Goal: Information Seeking & Learning: Learn about a topic

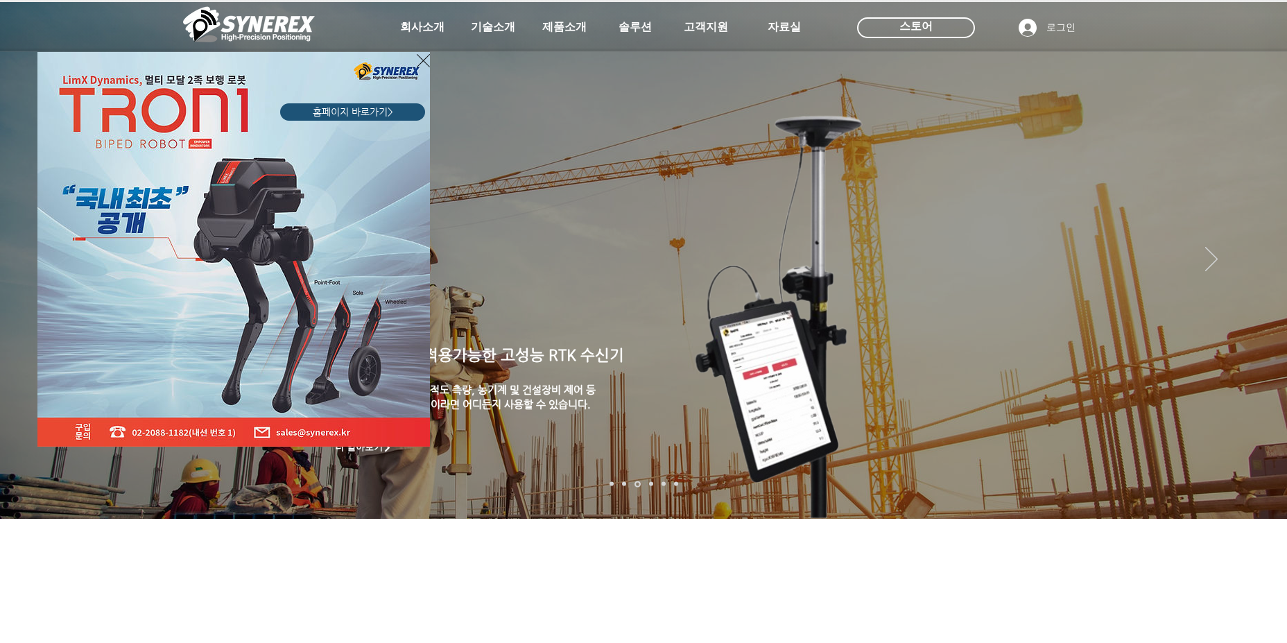
drag, startPoint x: 385, startPoint y: 281, endPoint x: 360, endPoint y: 284, distance: 24.4
click at [384, 281] on img "LimX Dinamics" at bounding box center [233, 249] width 392 height 394
click at [378, 115] on span "홈페이지 바로가기>" at bounding box center [353, 112] width 80 height 14
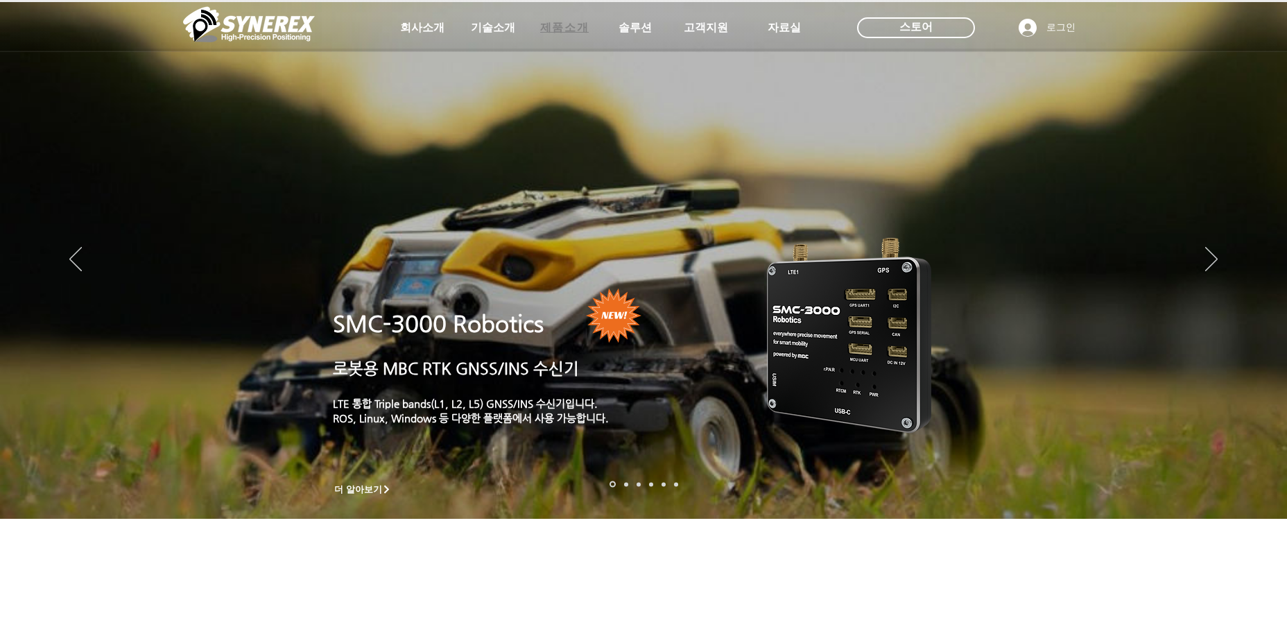
click at [560, 25] on span "제품소개" at bounding box center [564, 28] width 49 height 15
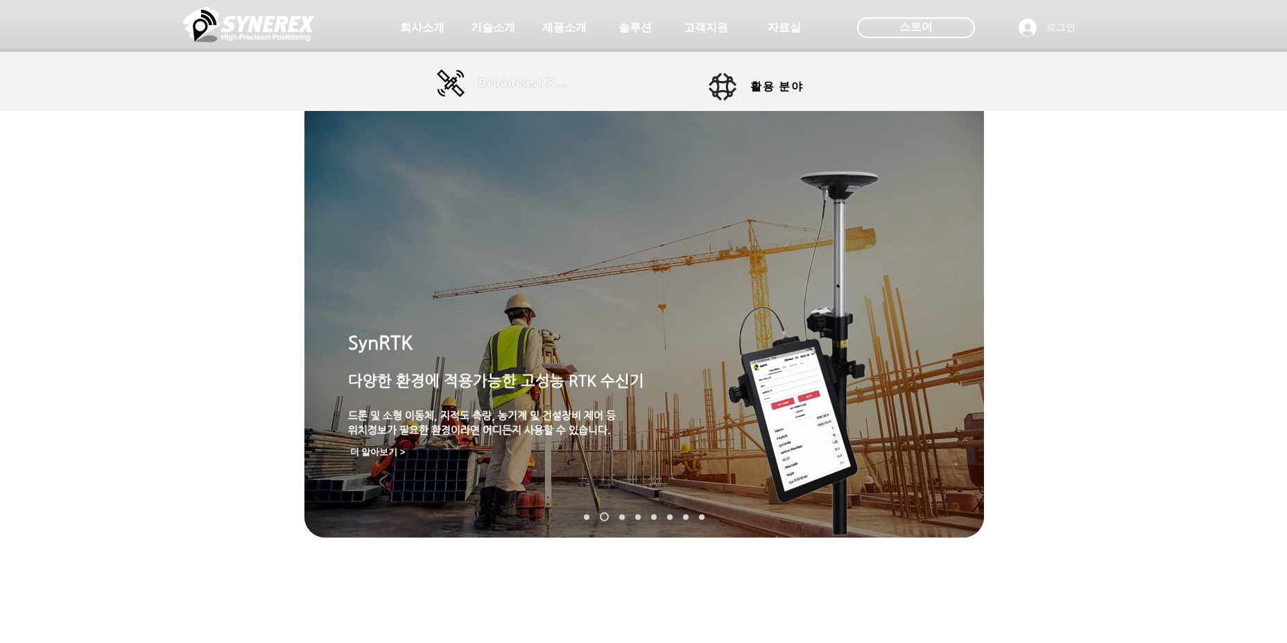
click at [496, 77] on span "Broadcast RTK" at bounding box center [525, 83] width 94 height 12
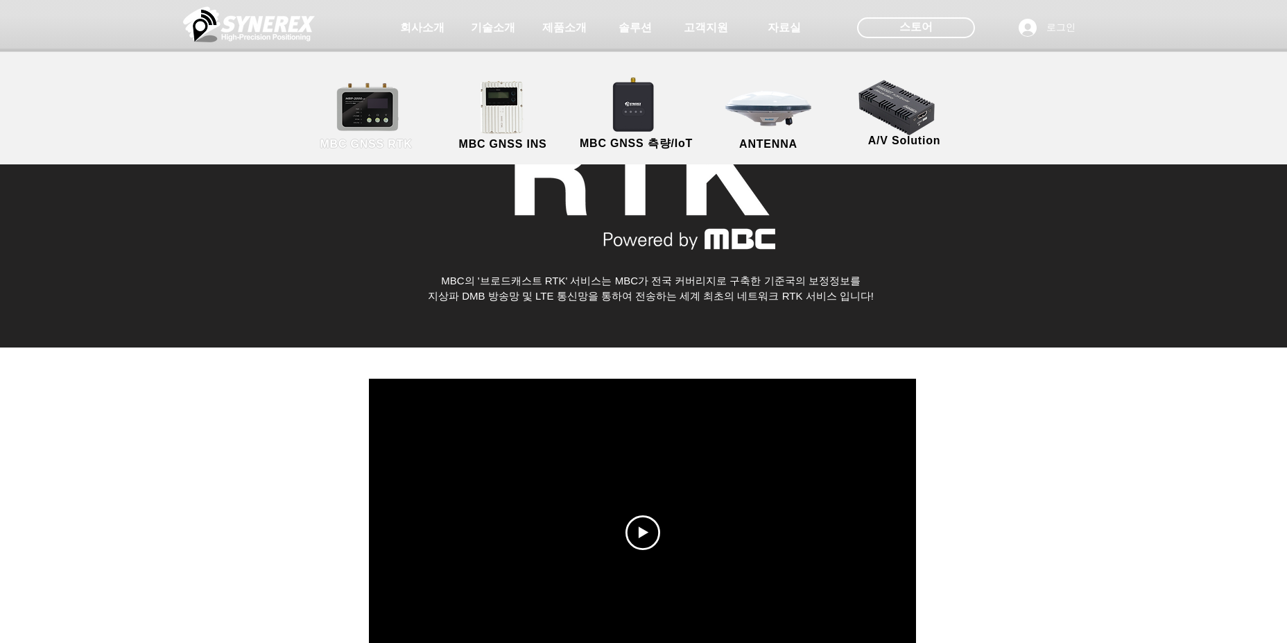
click at [379, 124] on link "MBC GNSS RTK" at bounding box center [366, 116] width 125 height 73
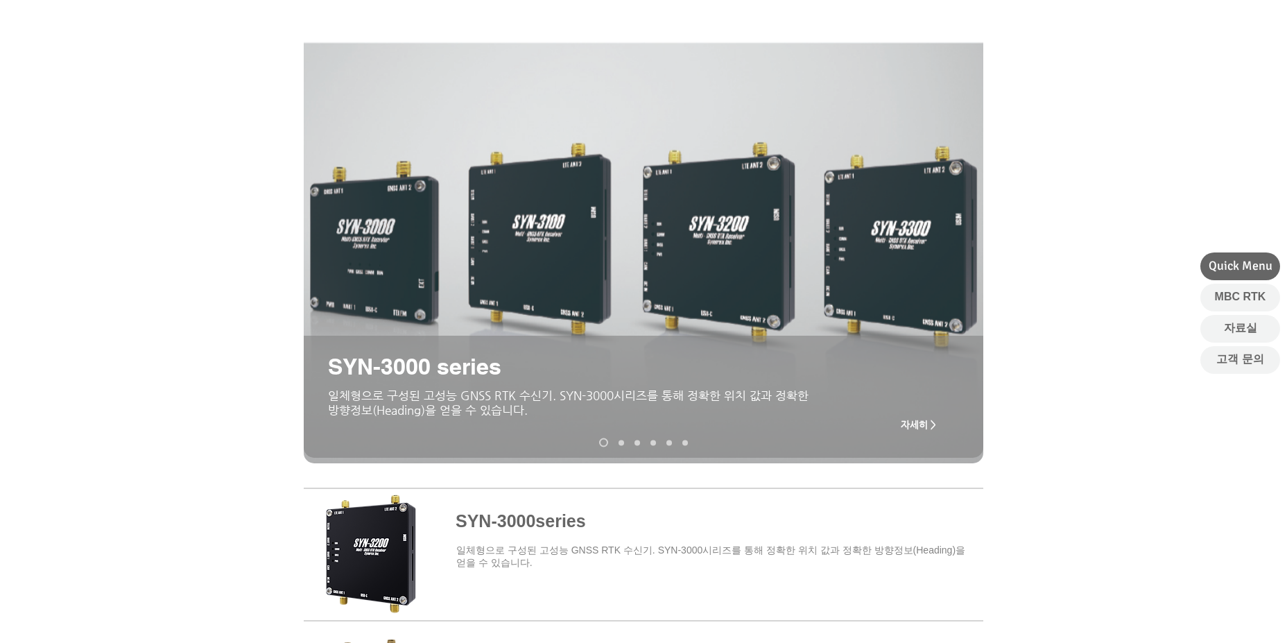
scroll to position [347, 0]
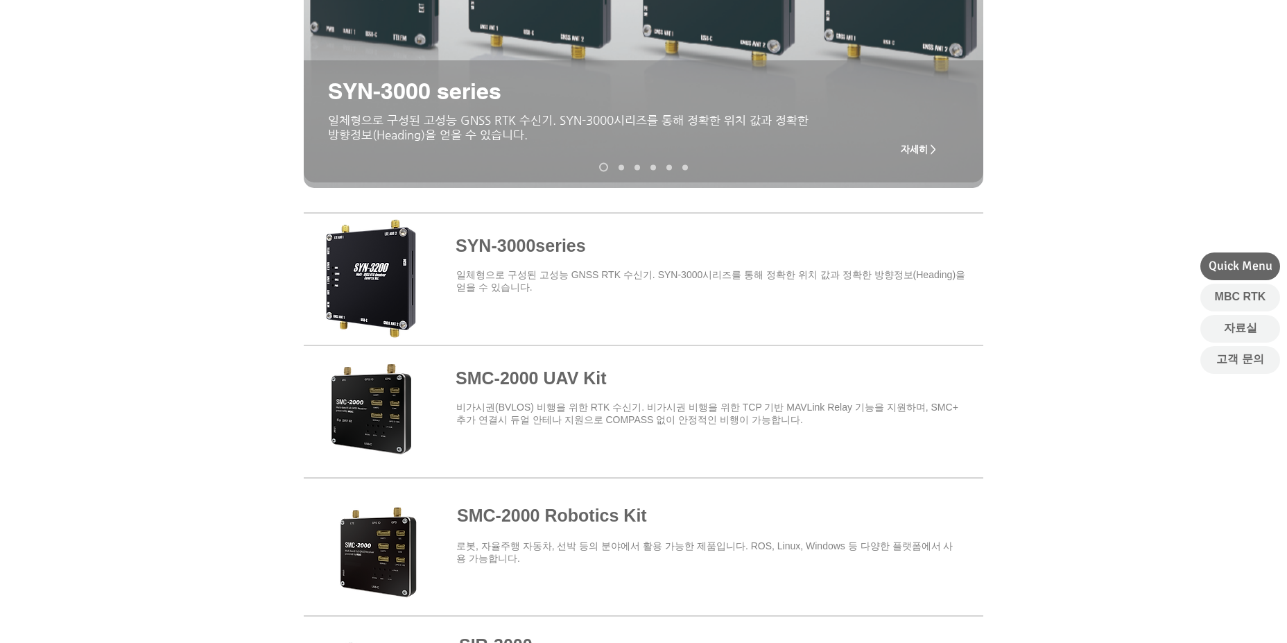
click at [487, 241] on span at bounding box center [643, 276] width 679 height 121
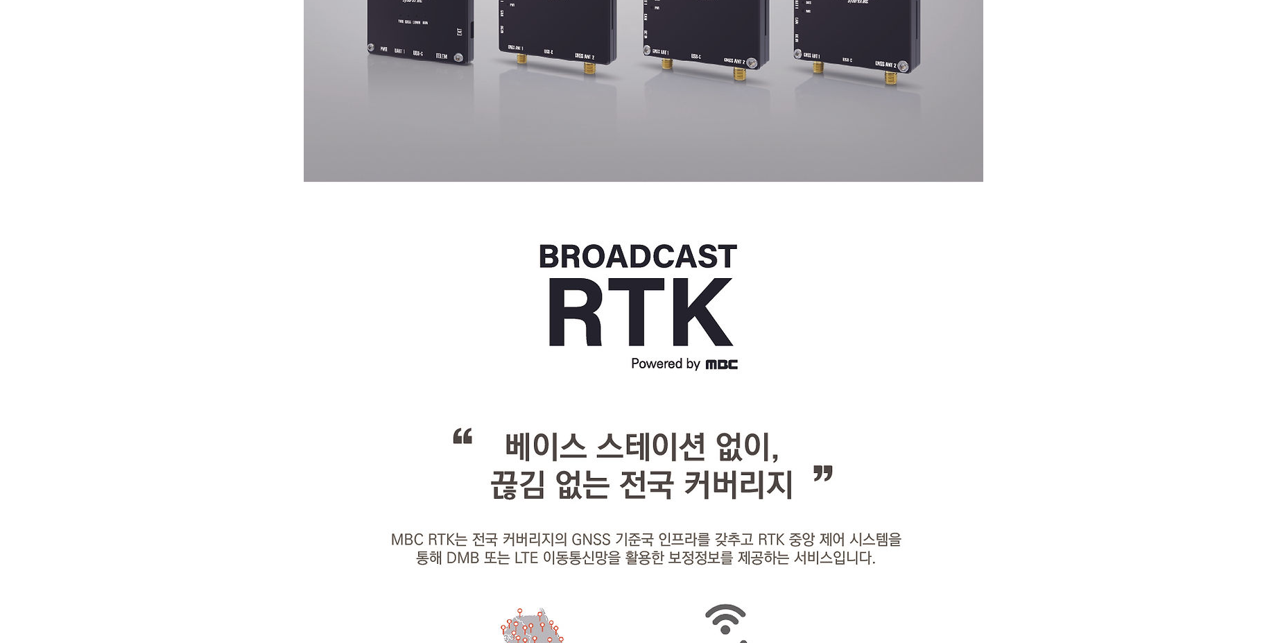
scroll to position [1040, 0]
